Goal: Register for event/course

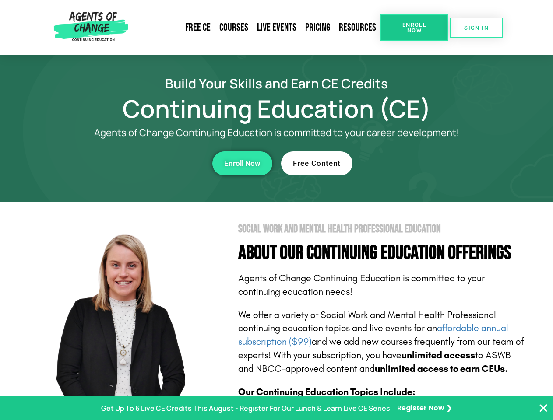
click at [276, 210] on section "Social Work and Mental Health Professional Education About Our Continuing Educa…" at bounding box center [276, 386] width 553 height 368
click at [414, 28] on span "Enroll Now" at bounding box center [415, 27] width 40 height 11
click at [476, 28] on span "SIGN IN" at bounding box center [476, 28] width 25 height 6
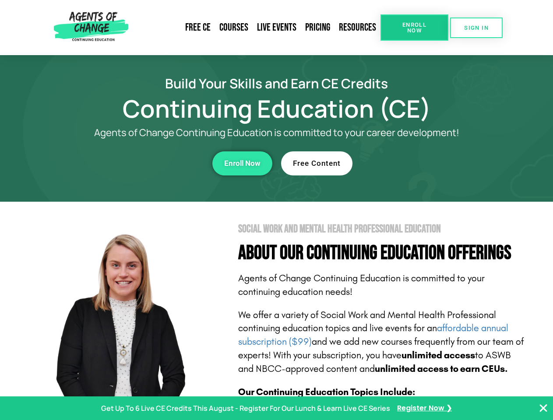
click at [152, 163] on div "Enroll Now" at bounding box center [152, 164] width 241 height 24
click at [242, 163] on span "Enroll Now" at bounding box center [242, 163] width 36 height 7
click at [402, 163] on div "Free Content" at bounding box center [401, 164] width 241 height 24
